Goal: Information Seeking & Learning: Learn about a topic

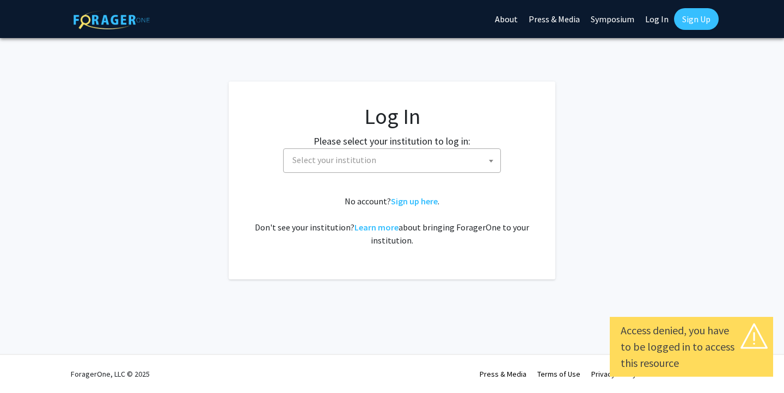
select select
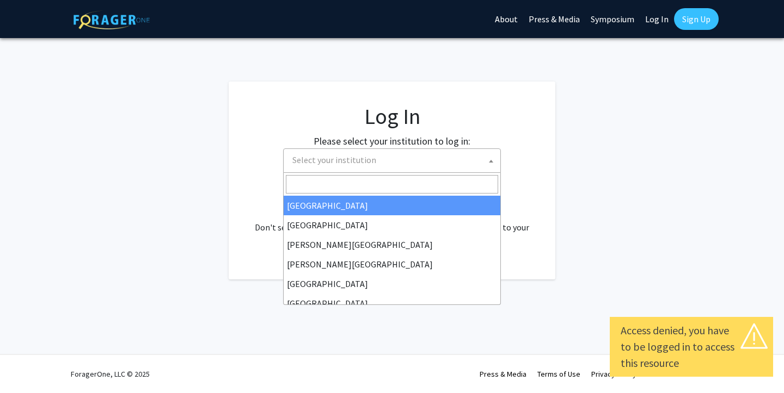
click at [370, 169] on span "Select your institution" at bounding box center [394, 160] width 212 height 22
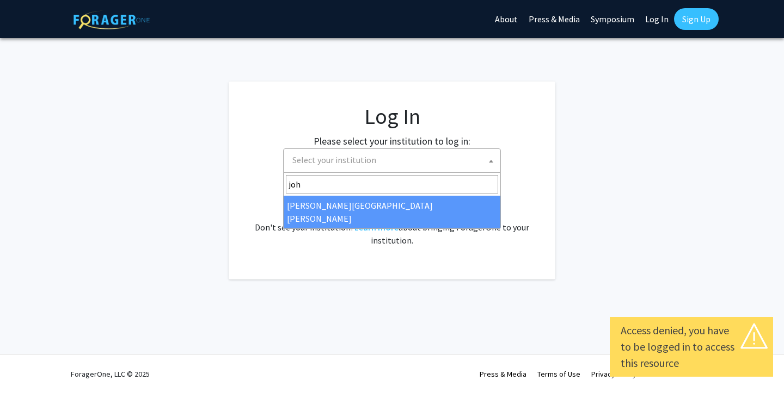
type input "joh"
select select "1"
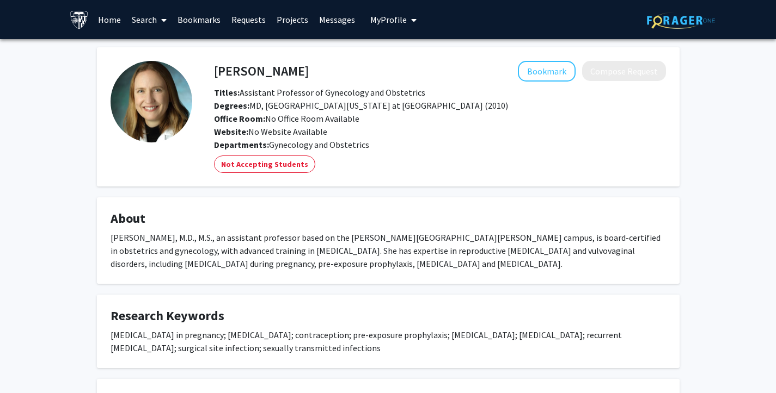
click at [116, 19] on link "Home" at bounding box center [110, 20] width 34 height 38
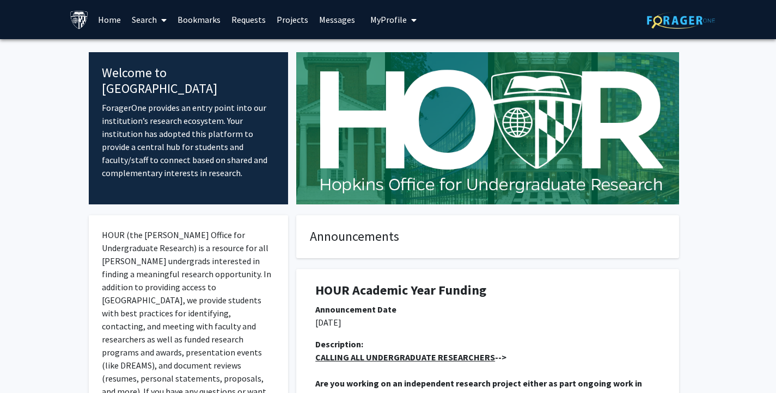
click at [150, 18] on link "Search" at bounding box center [149, 20] width 46 height 38
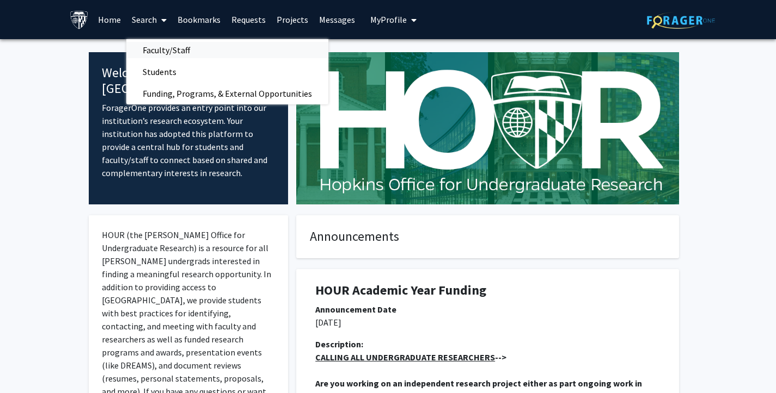
click at [160, 53] on span "Faculty/Staff" at bounding box center [166, 50] width 80 height 22
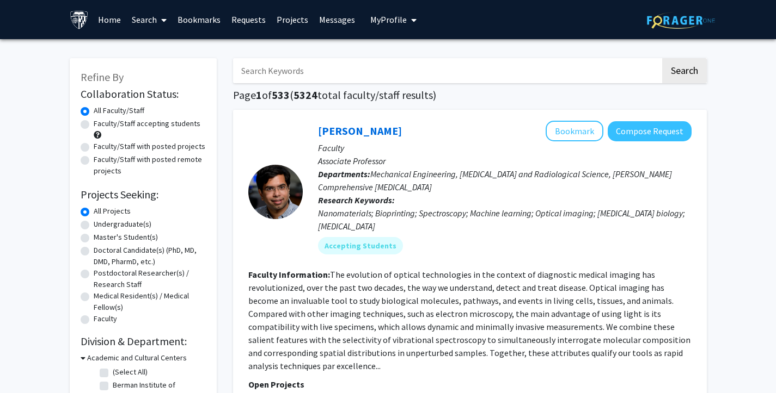
click at [94, 127] on label "Faculty/Staff accepting students" at bounding box center [147, 123] width 107 height 11
click at [94, 125] on input "Faculty/Staff accepting students" at bounding box center [97, 121] width 7 height 7
radio input "true"
click at [288, 78] on input "Search Keywords" at bounding box center [446, 70] width 427 height 25
type input "computational bioloy"
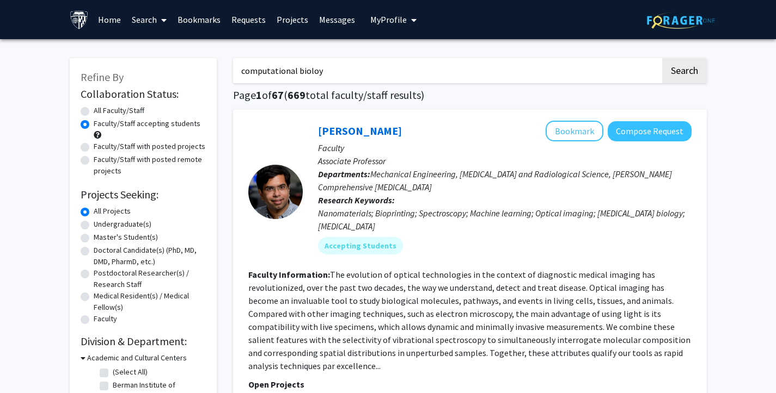
click at [662, 58] on button "Search" at bounding box center [684, 70] width 45 height 25
radio input "true"
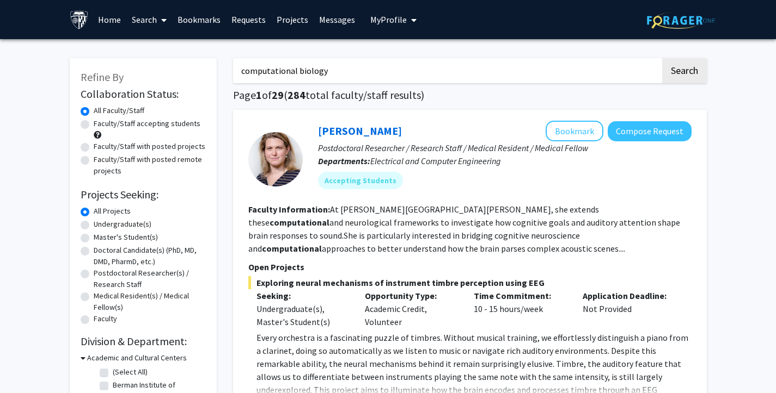
type input "computational biology"
click at [662, 58] on button "Search" at bounding box center [684, 70] width 45 height 25
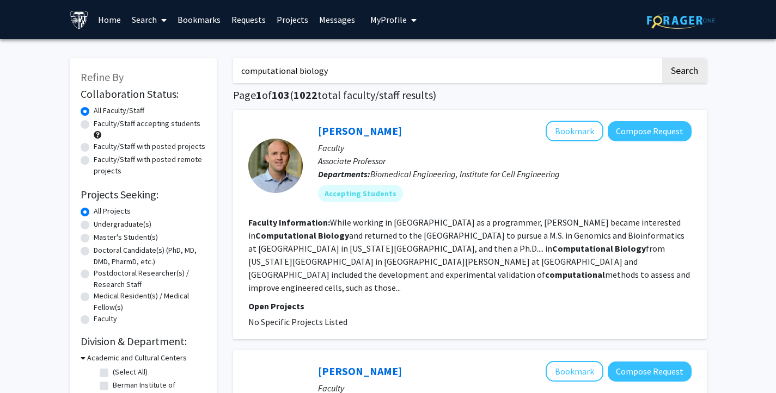
click at [565, 270] on section "Faculty Information: While working in Chile as a programmer, Patrick became int…" at bounding box center [469, 255] width 443 height 78
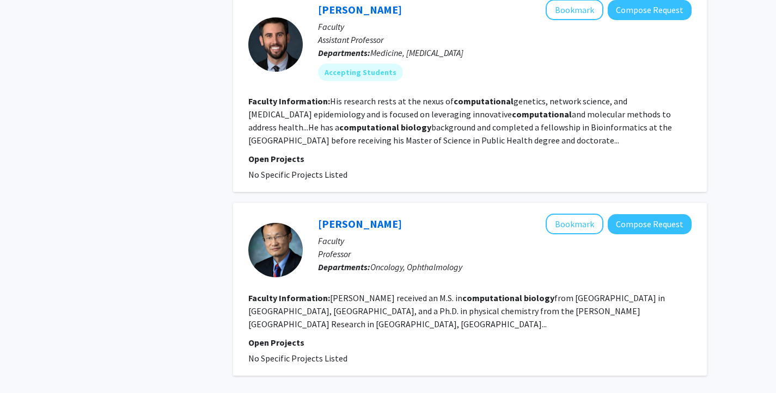
scroll to position [2143, 0]
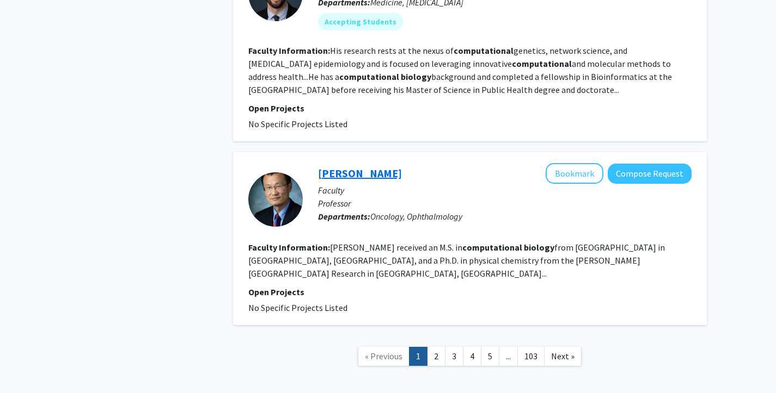
click at [345, 167] on link "Jiang Qian" at bounding box center [360, 174] width 84 height 14
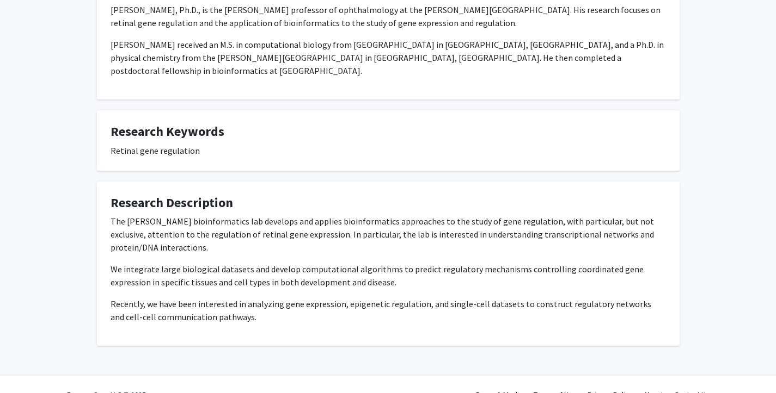
scroll to position [11, 0]
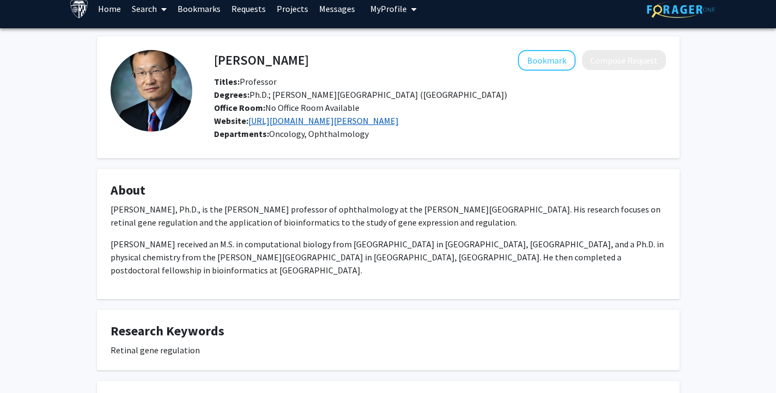
click at [274, 122] on link "http://bioinfo.wilmer.jhu.edu/" at bounding box center [323, 120] width 150 height 11
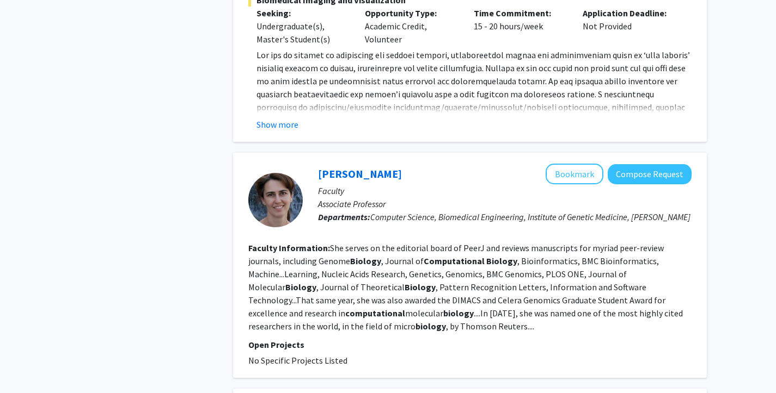
scroll to position [2143, 0]
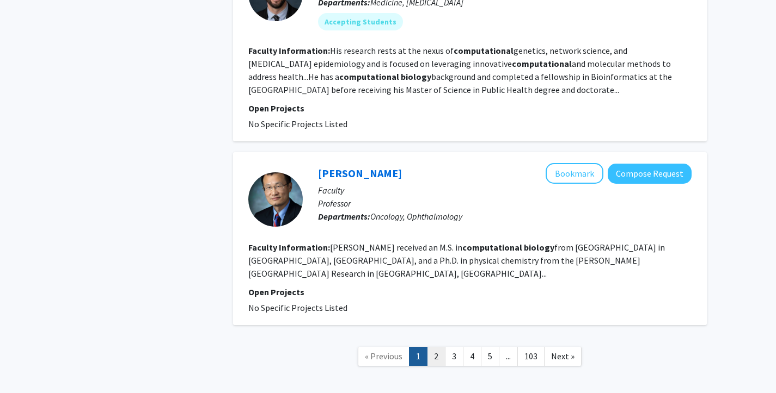
click at [441, 347] on link "2" at bounding box center [436, 356] width 19 height 19
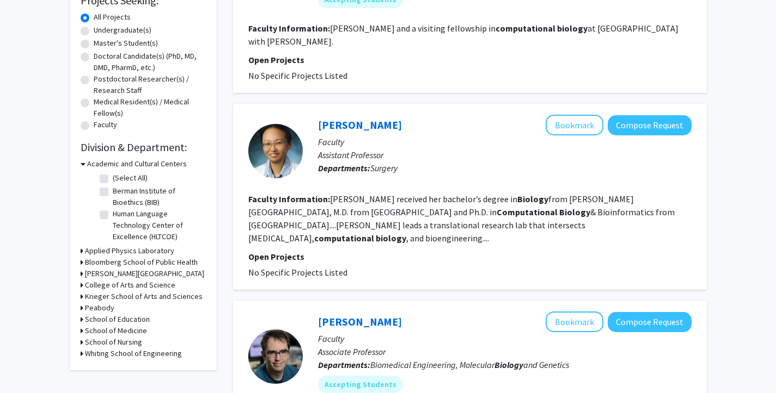
scroll to position [193, 0]
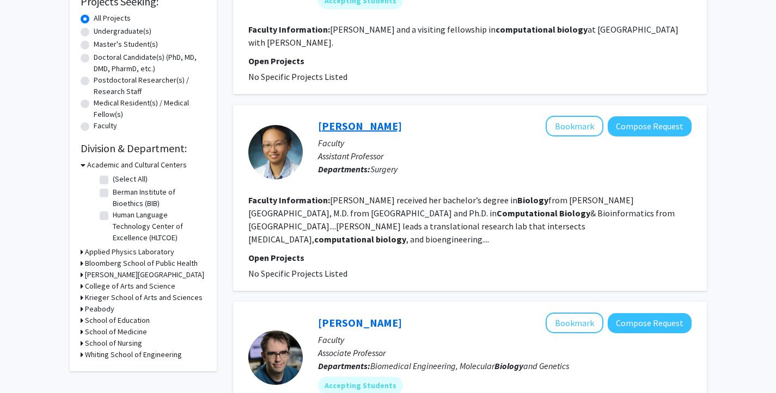
click at [357, 126] on link "Hanghang Wang" at bounding box center [360, 126] width 84 height 14
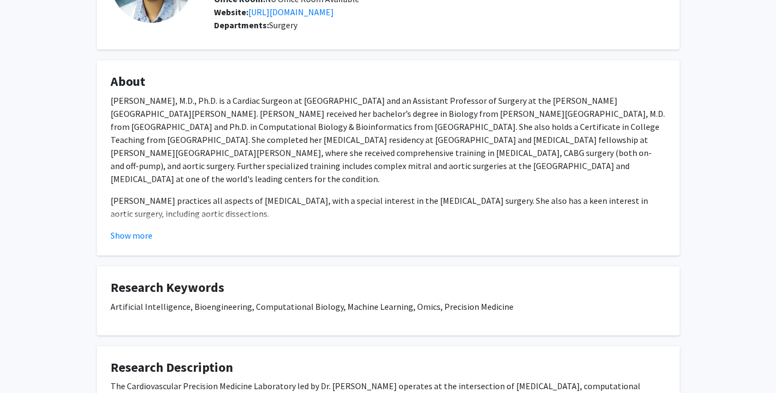
scroll to position [125, 0]
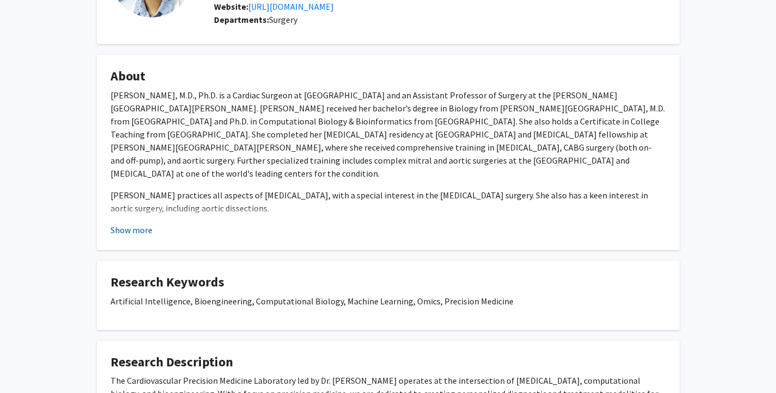
click at [131, 237] on button "Show more" at bounding box center [131, 230] width 42 height 13
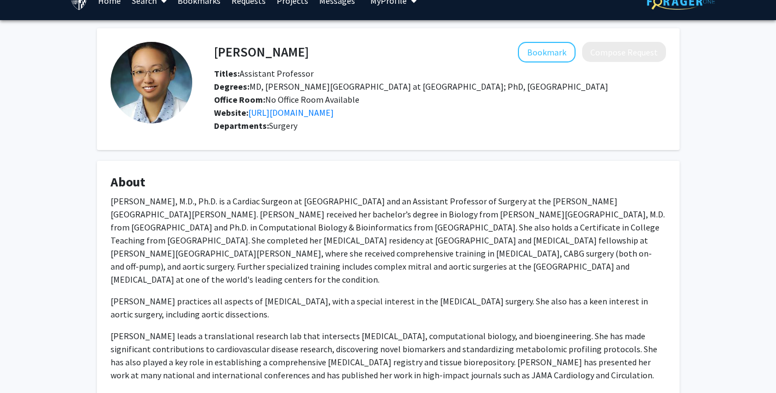
scroll to position [0, 0]
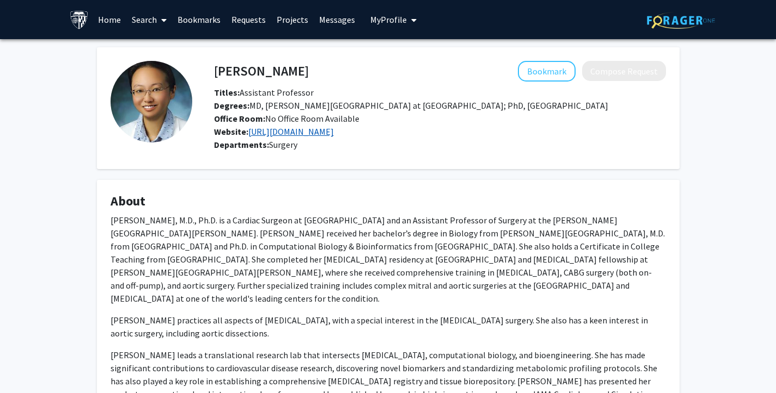
click at [265, 134] on link "https://www.hopkinsmedicine.org/heart-vascular-institute/cardiovascular-researc…" at bounding box center [290, 131] width 85 height 11
